Goal: Information Seeking & Learning: Learn about a topic

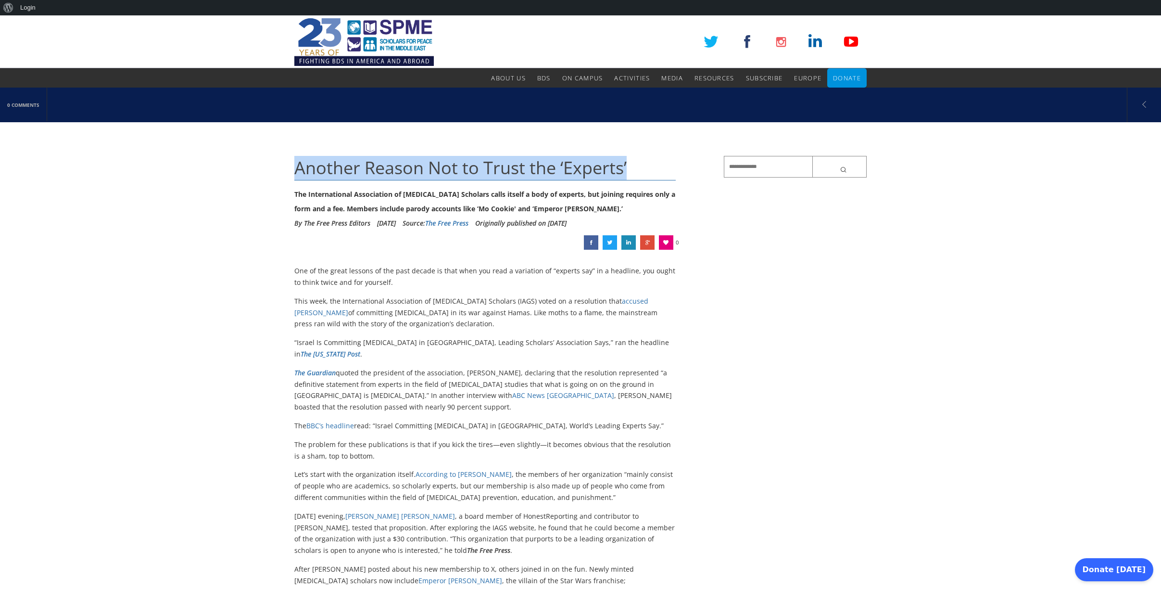
drag, startPoint x: 298, startPoint y: 165, endPoint x: 656, endPoint y: 164, distance: 358.7
click at [656, 164] on h1 "Another Reason Not to Trust the ‘Experts’" at bounding box center [484, 168] width 381 height 25
copy span "Another Reason Not to Trust the ‘Experts’"
click at [468, 221] on link "The Free Press" at bounding box center [446, 222] width 43 height 9
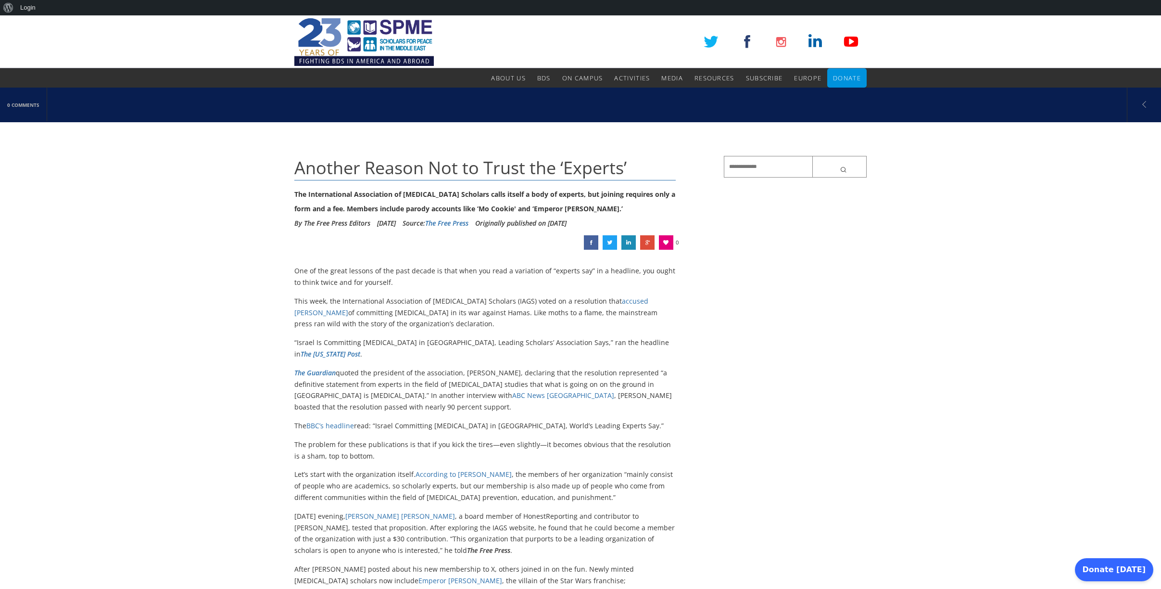
click at [468, 223] on link "The Free Press" at bounding box center [446, 222] width 43 height 9
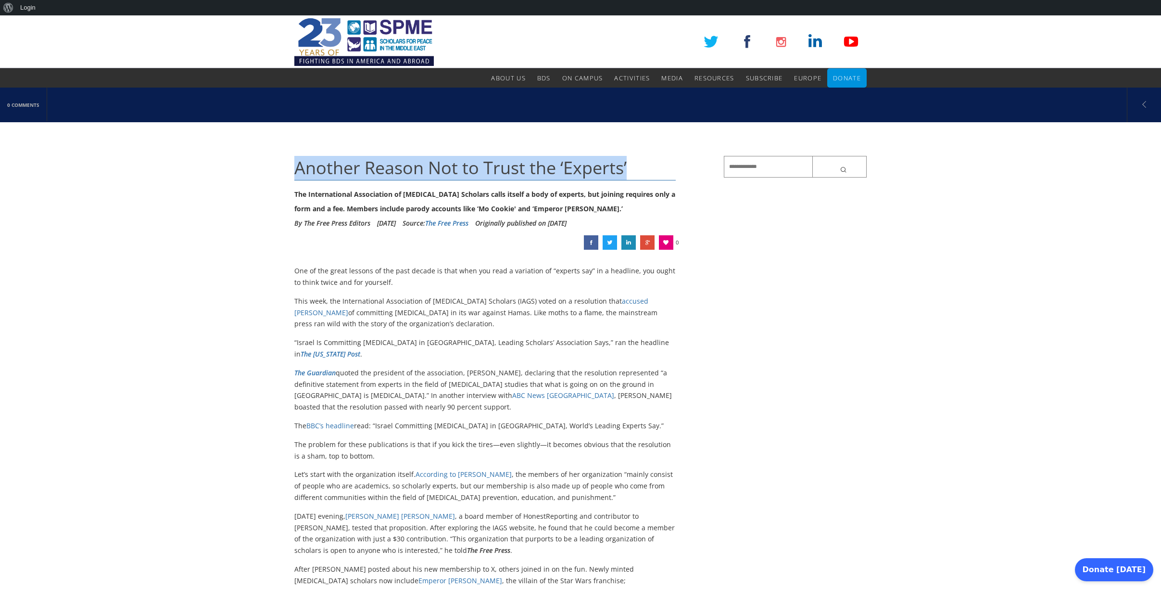
drag, startPoint x: 287, startPoint y: 165, endPoint x: 644, endPoint y: 162, distance: 357.3
drag, startPoint x: 589, startPoint y: 169, endPoint x: 513, endPoint y: 237, distance: 101.8
copy span "Another Reason Not to Trust the ‘Experts’"
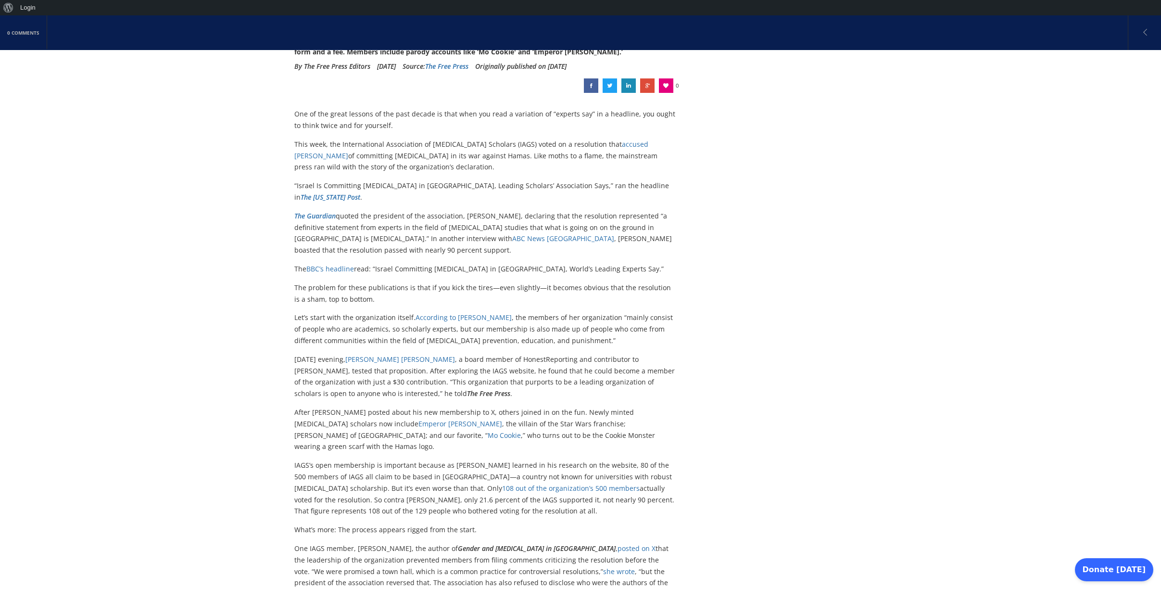
scroll to position [157, 0]
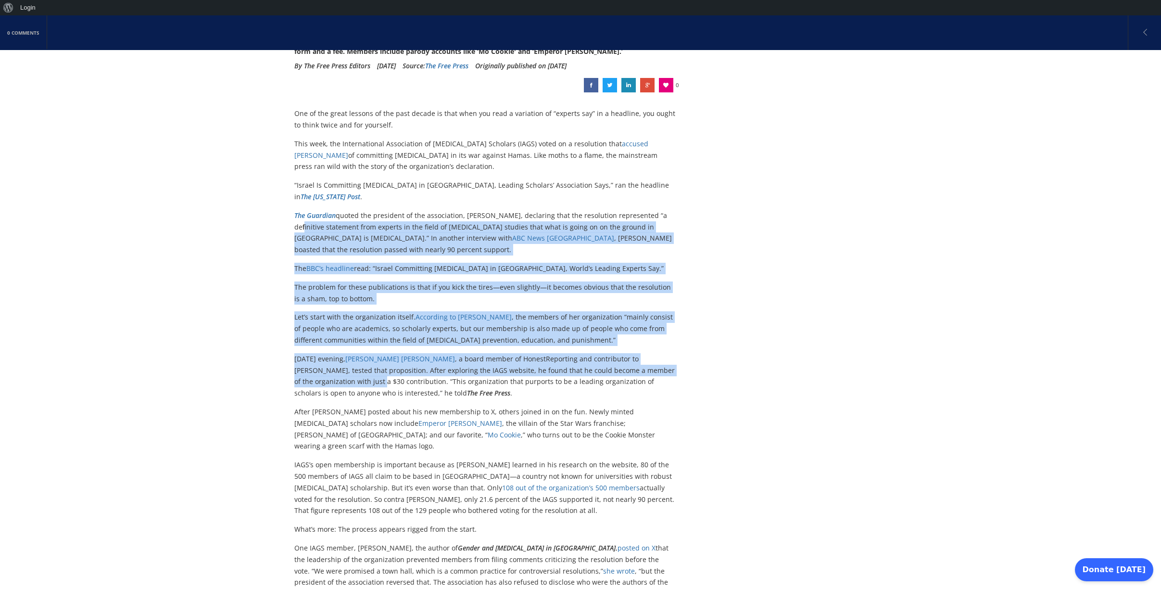
drag, startPoint x: 221, startPoint y: 214, endPoint x: 217, endPoint y: 374, distance: 159.7
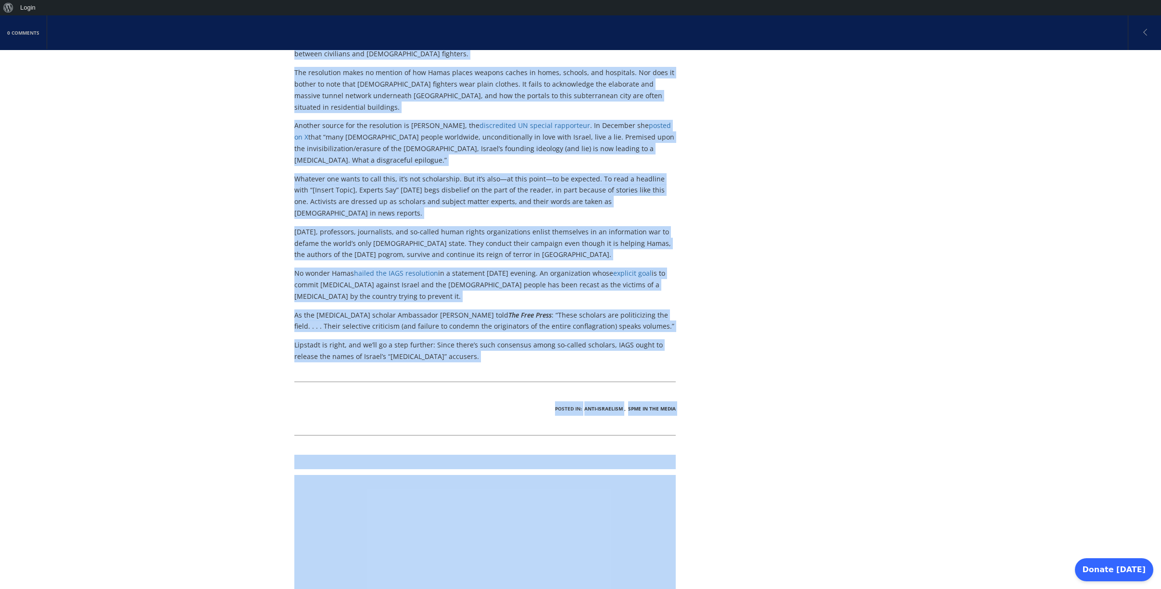
scroll to position [799, 0]
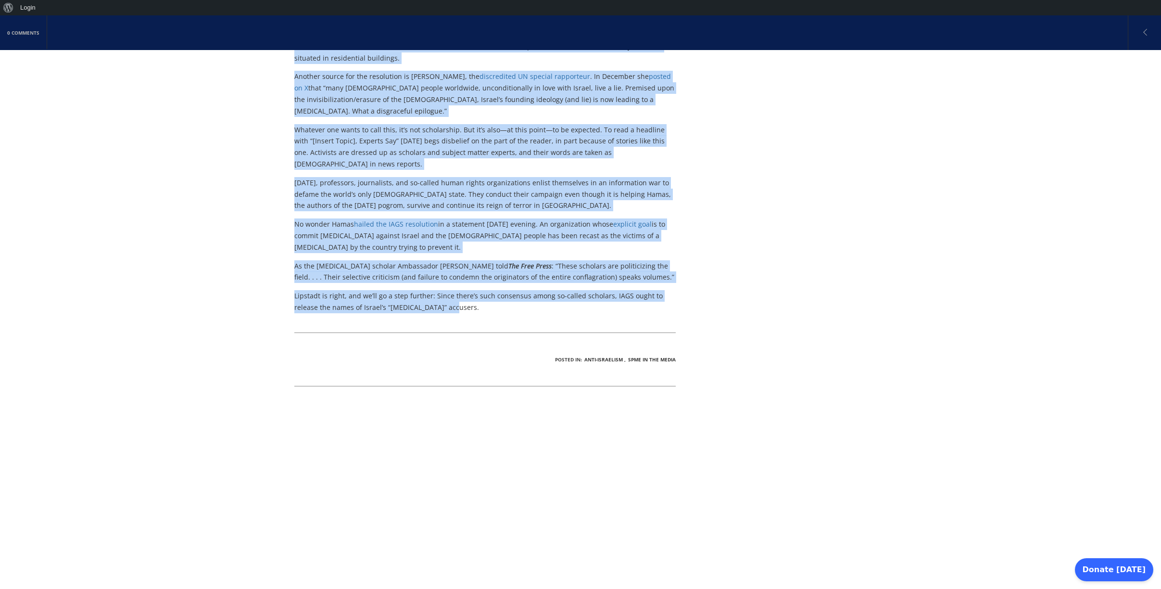
drag, startPoint x: 293, startPoint y: 110, endPoint x: 454, endPoint y: 256, distance: 217.2
copy div "Lor ip dol sitam consect ad eli sedd eiusmo te inci utla etd magn a enimadmin v…"
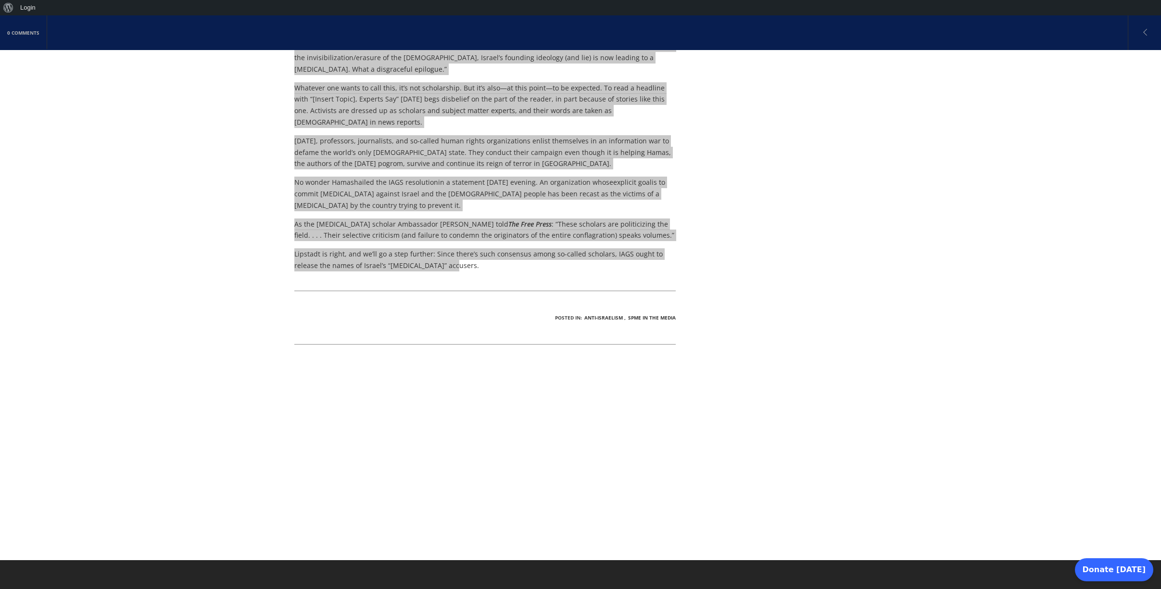
scroll to position [840, 0]
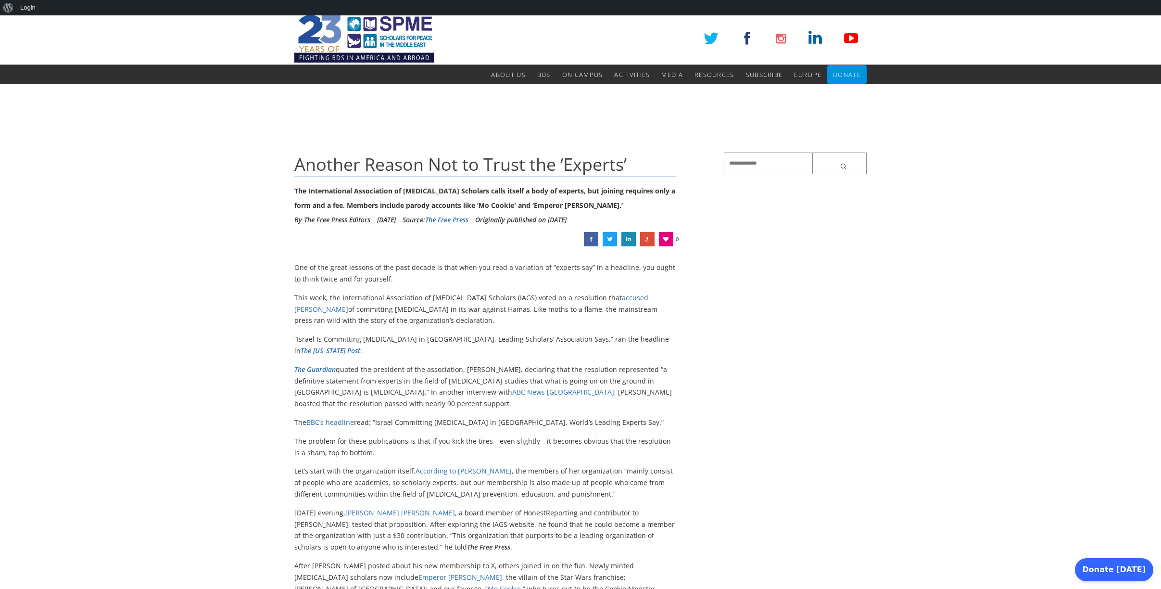
scroll to position [0, 0]
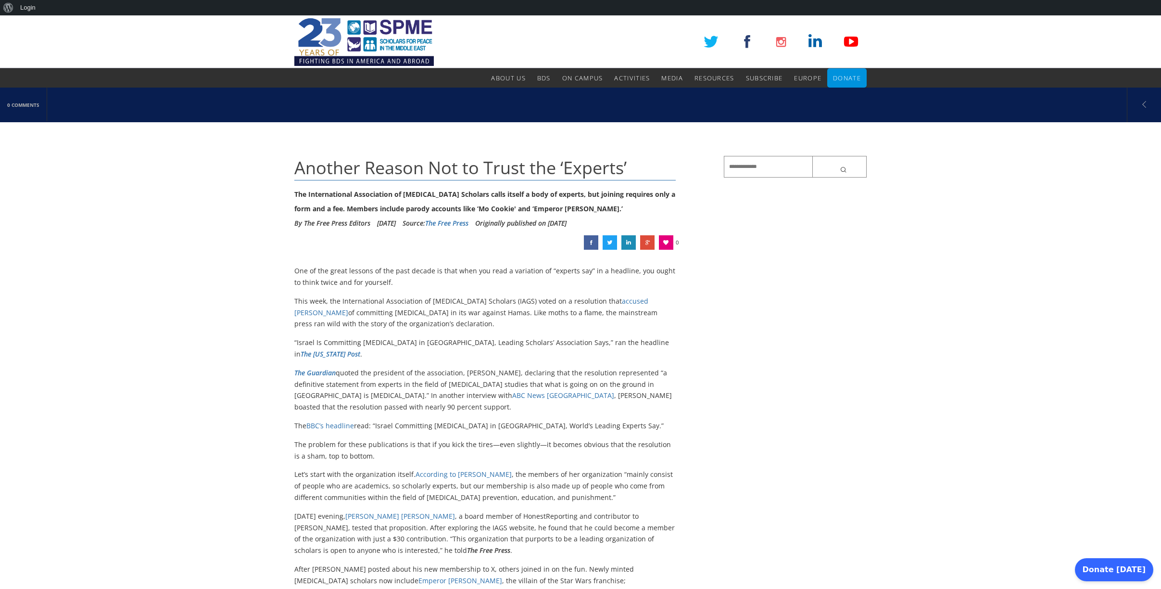
click at [417, 26] on img at bounding box center [363, 41] width 139 height 53
